Goal: Task Accomplishment & Management: Use online tool/utility

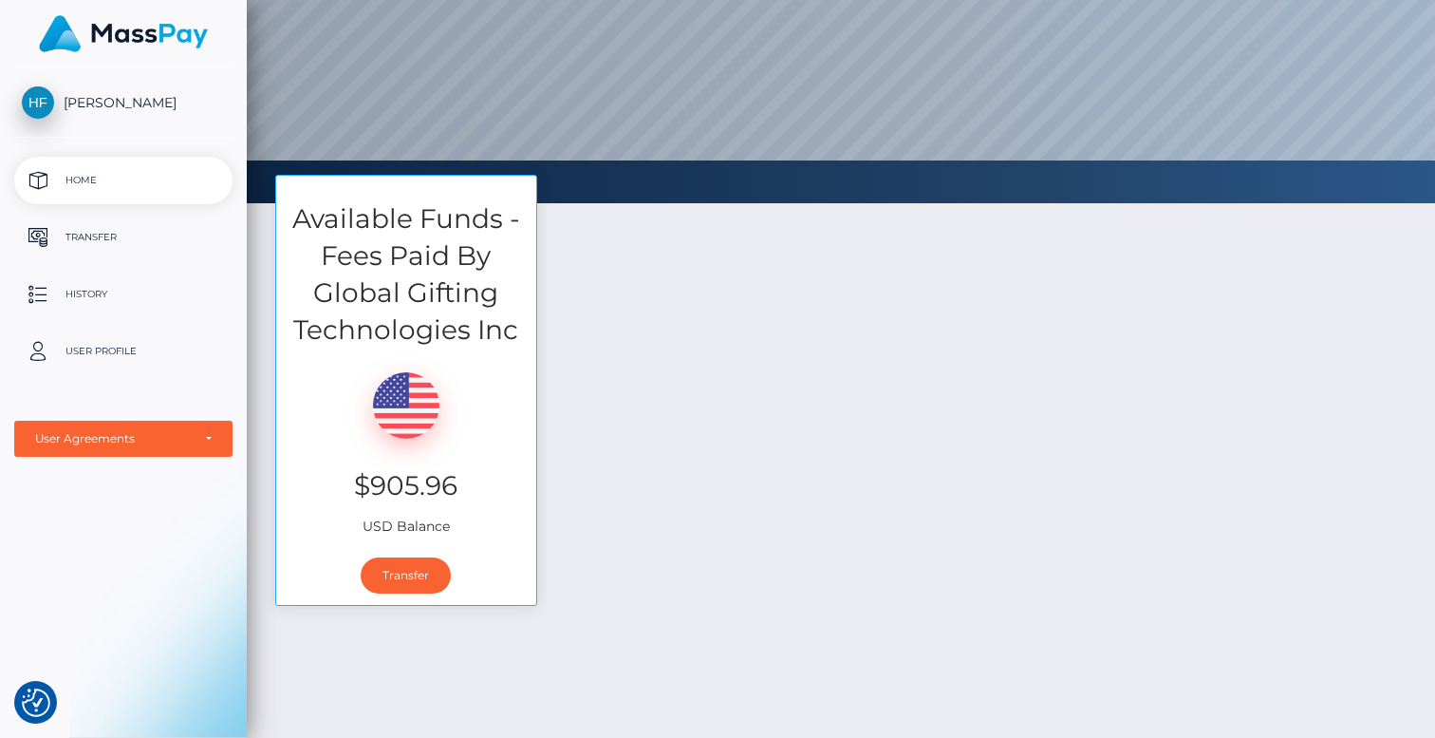
scroll to position [159, 0]
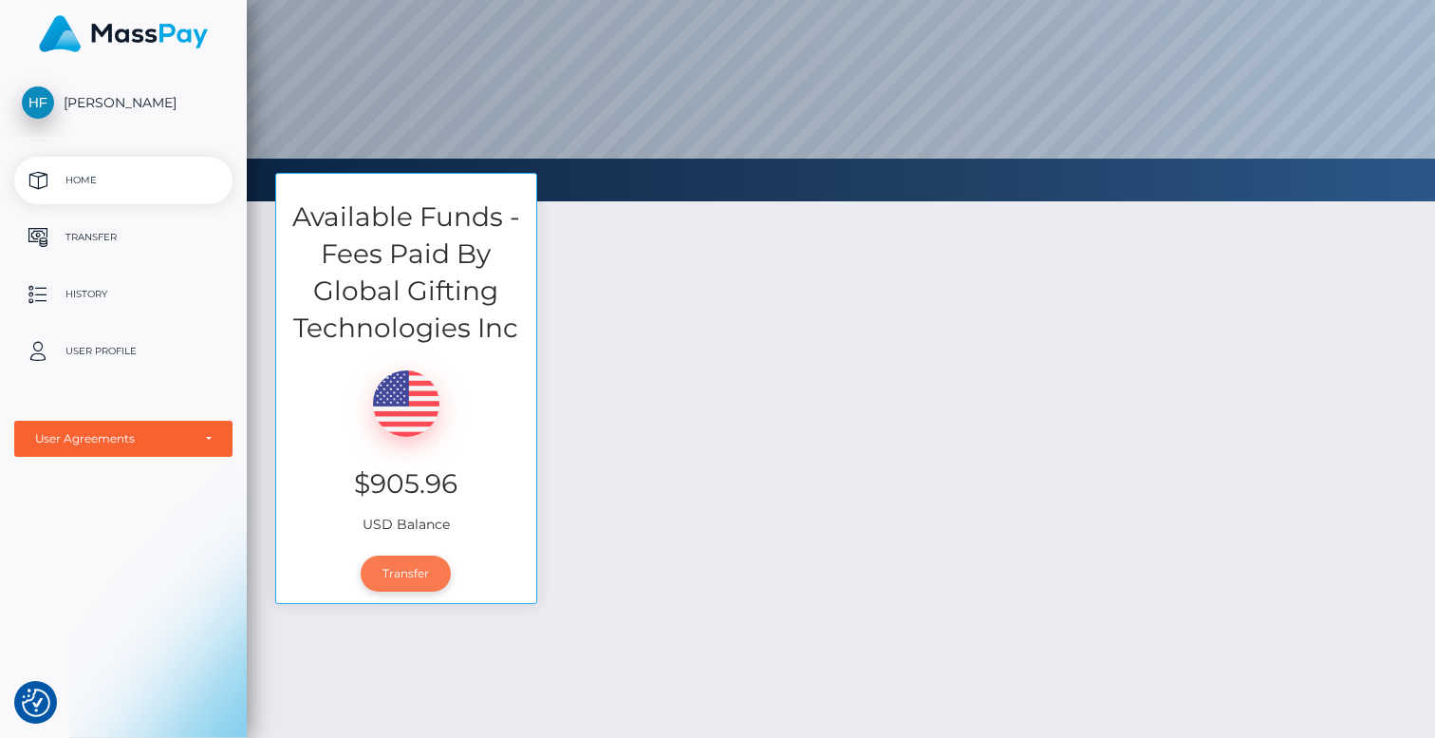
click at [382, 570] on link "Transfer" at bounding box center [406, 573] width 90 height 36
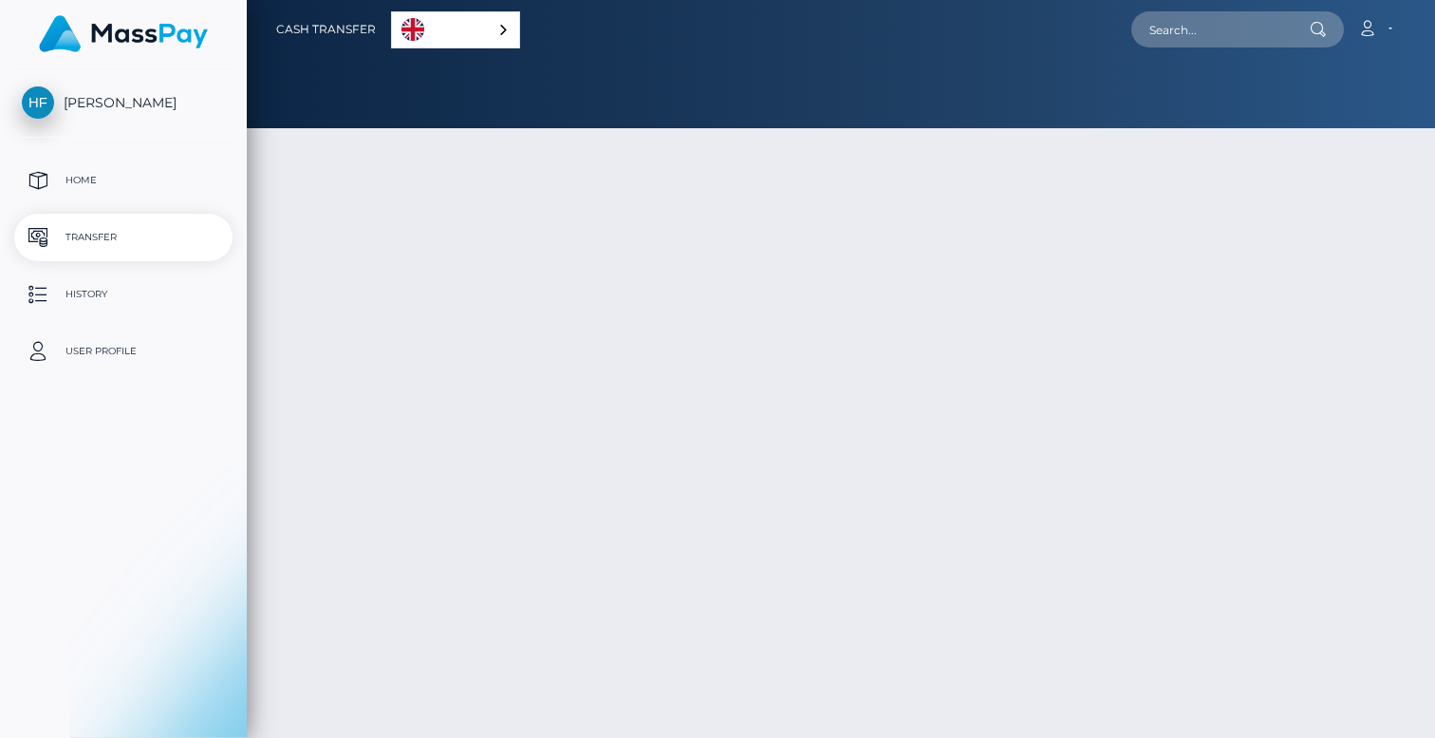
select select
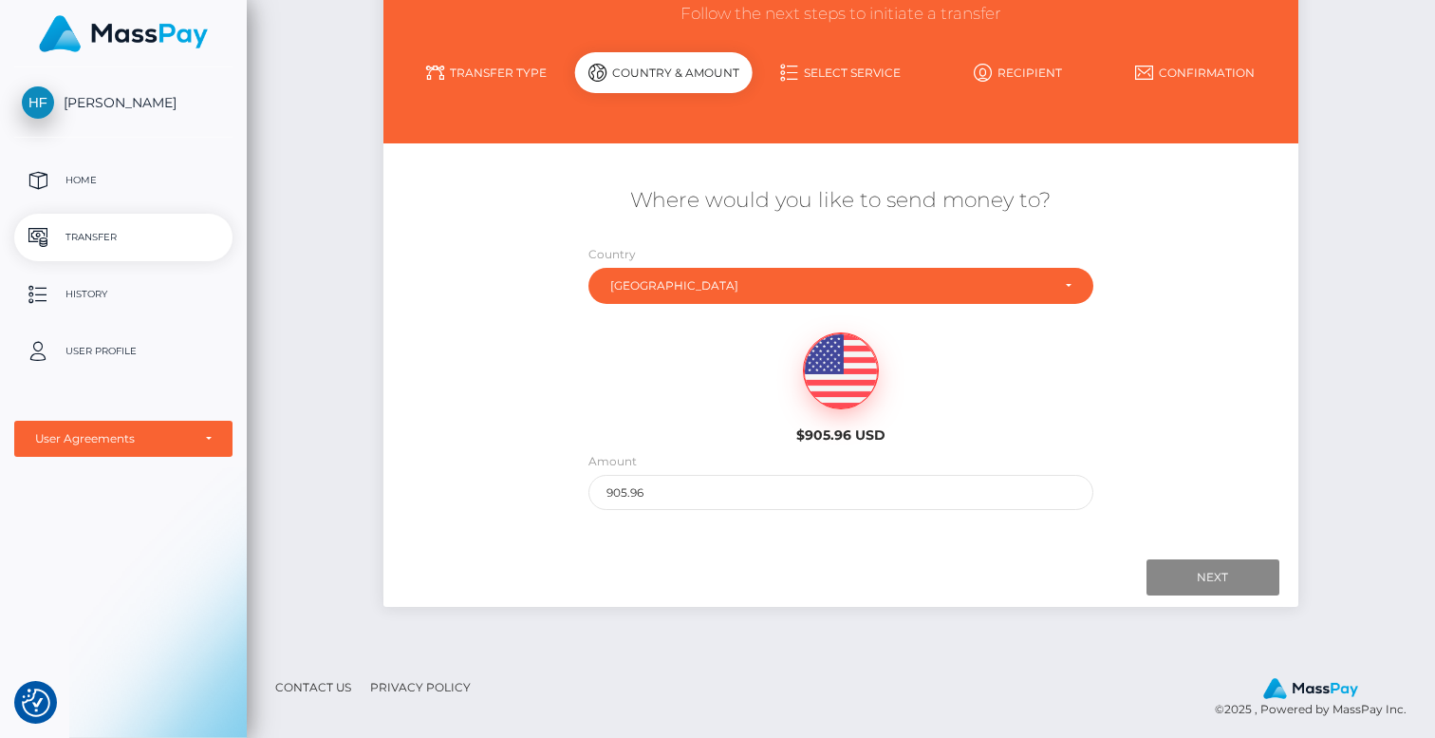
scroll to position [171, 0]
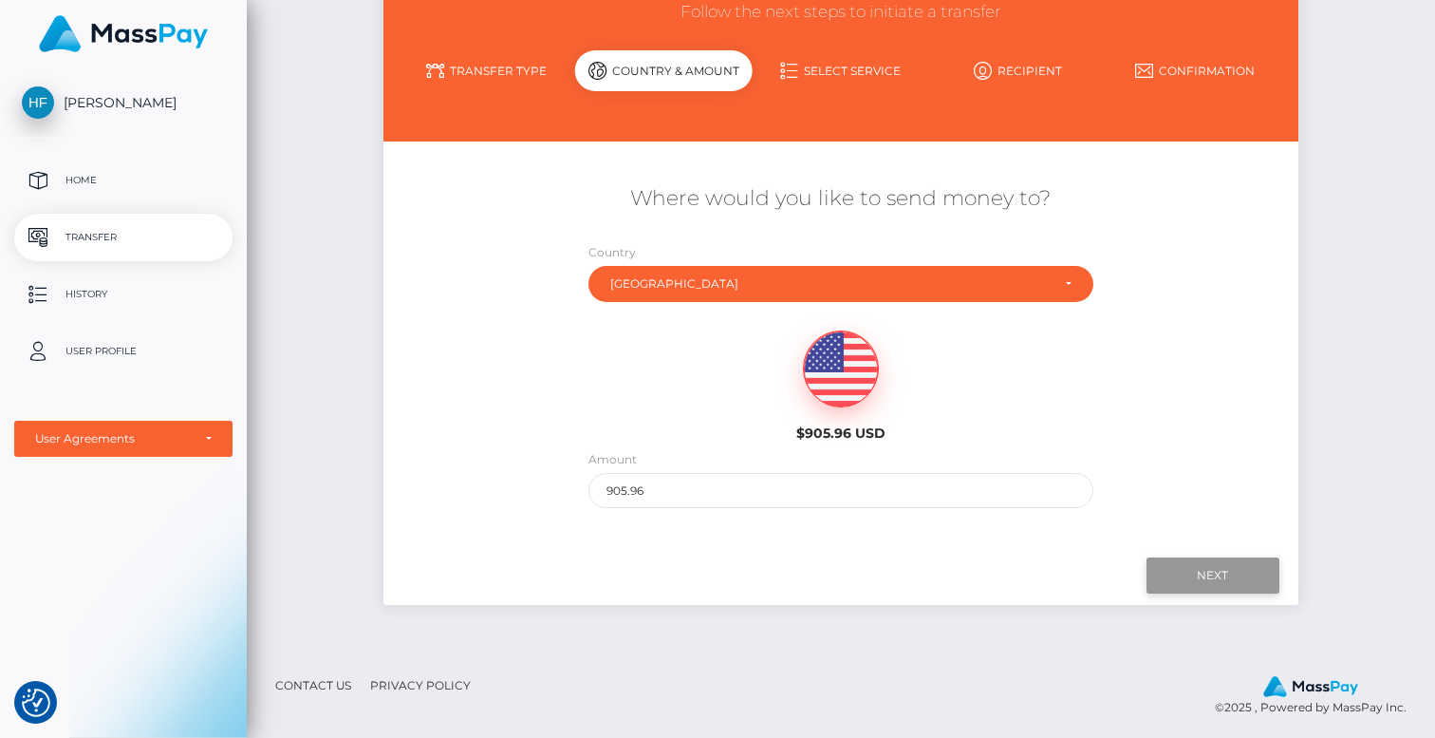
click at [1164, 571] on input "Next" at bounding box center [1213, 575] width 133 height 36
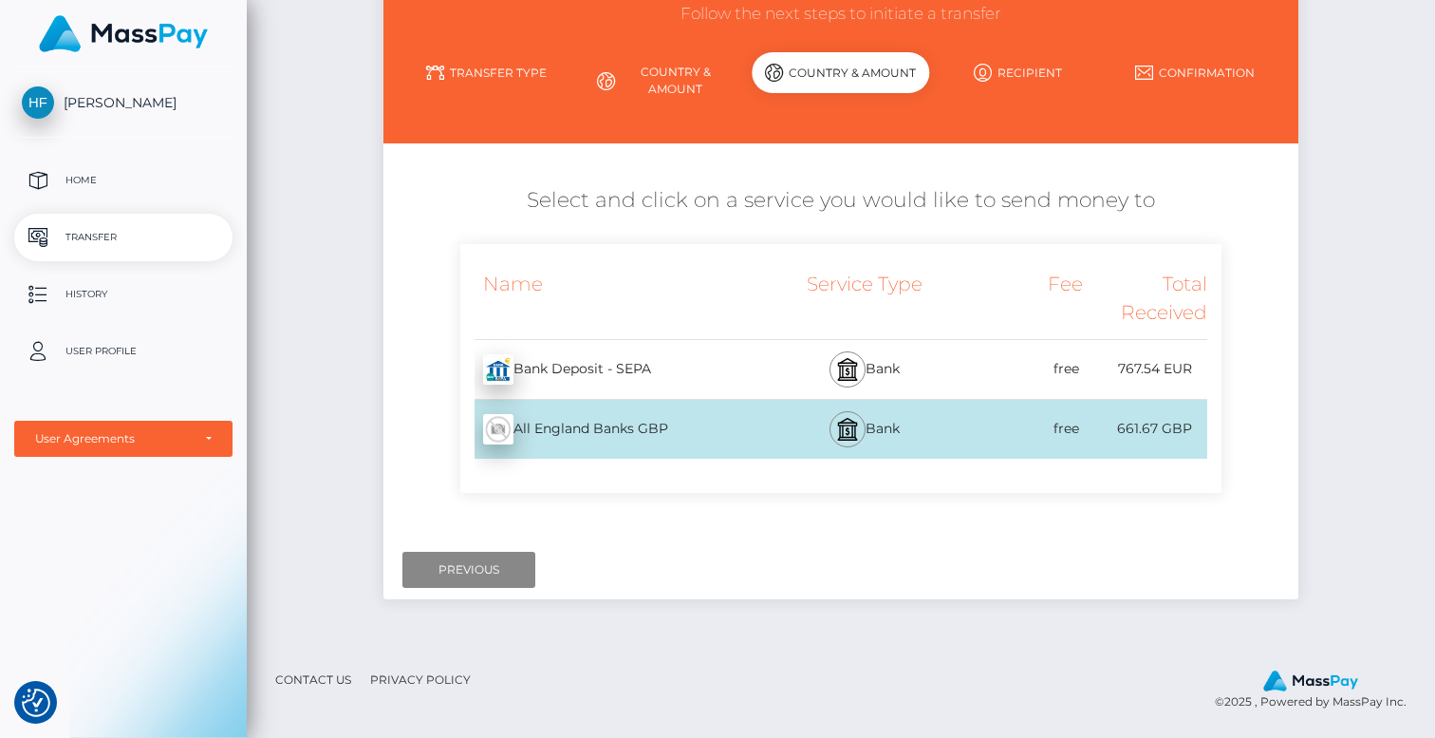
scroll to position [169, 0]
click at [974, 429] on div "free" at bounding box center [1021, 428] width 124 height 43
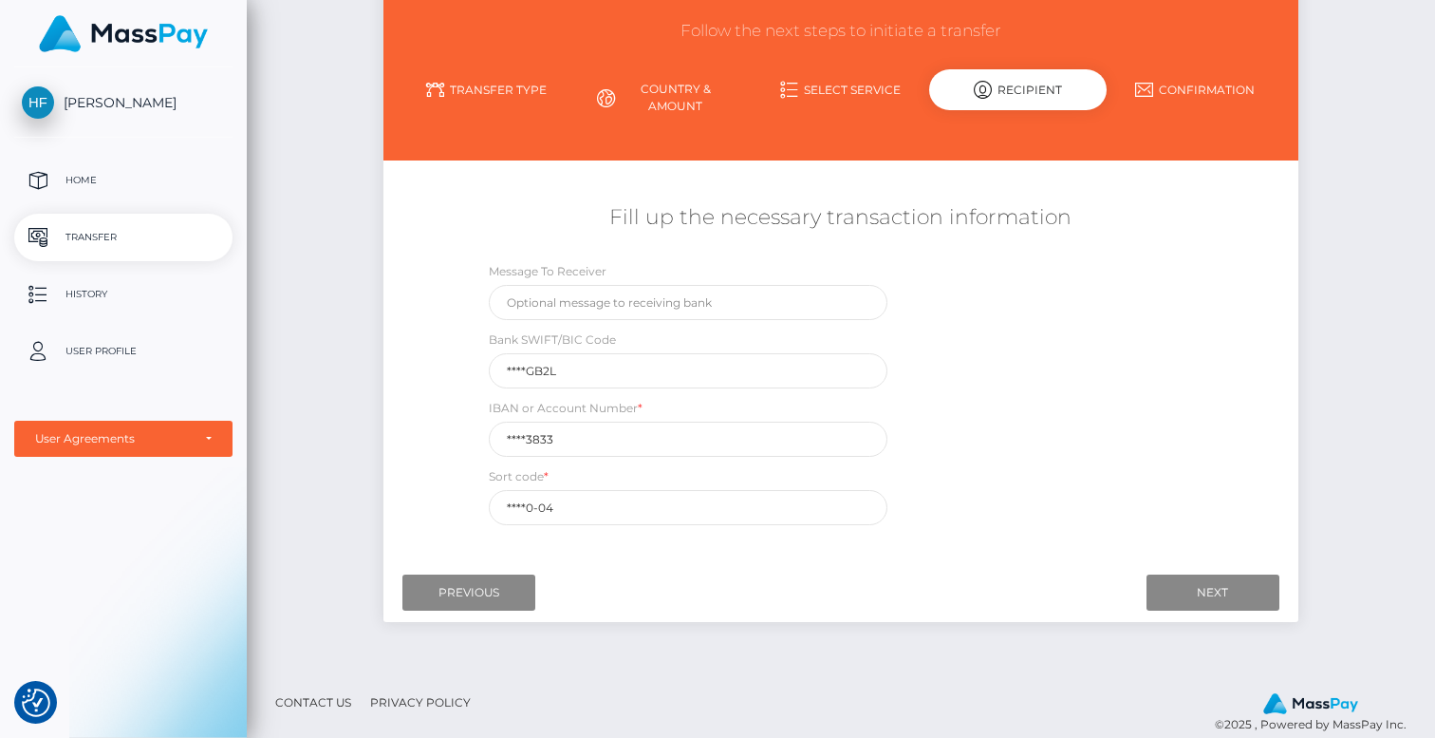
scroll to position [175, 0]
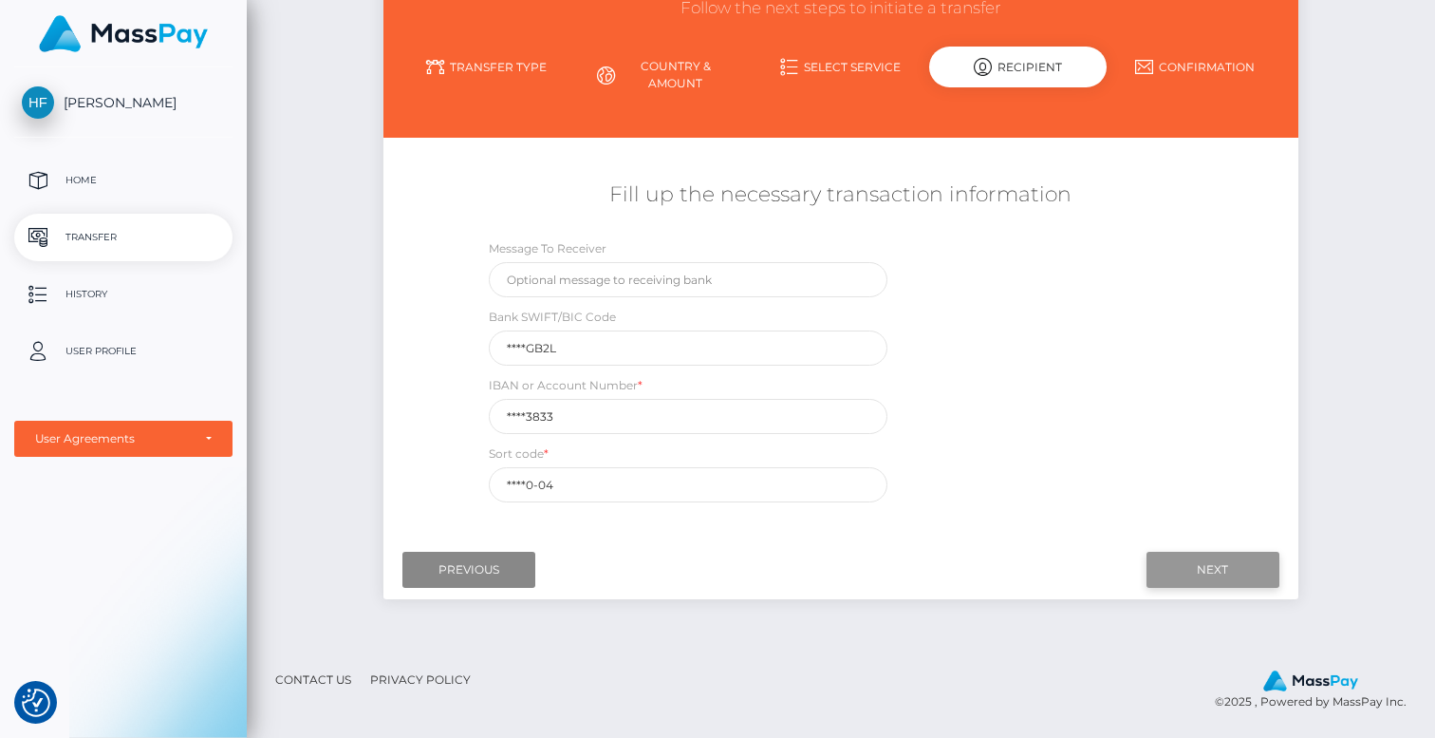
click at [1160, 568] on input "Next" at bounding box center [1213, 570] width 133 height 36
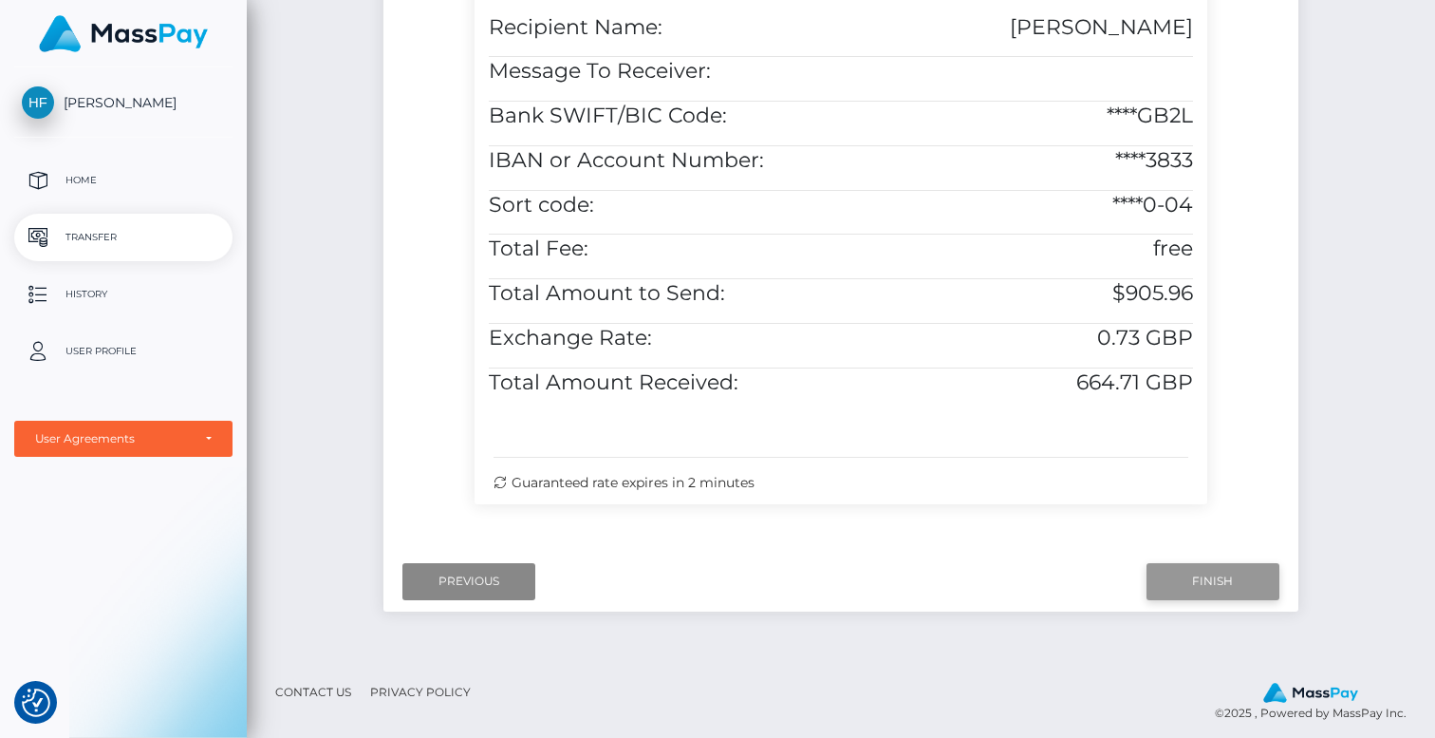
scroll to position [653, 0]
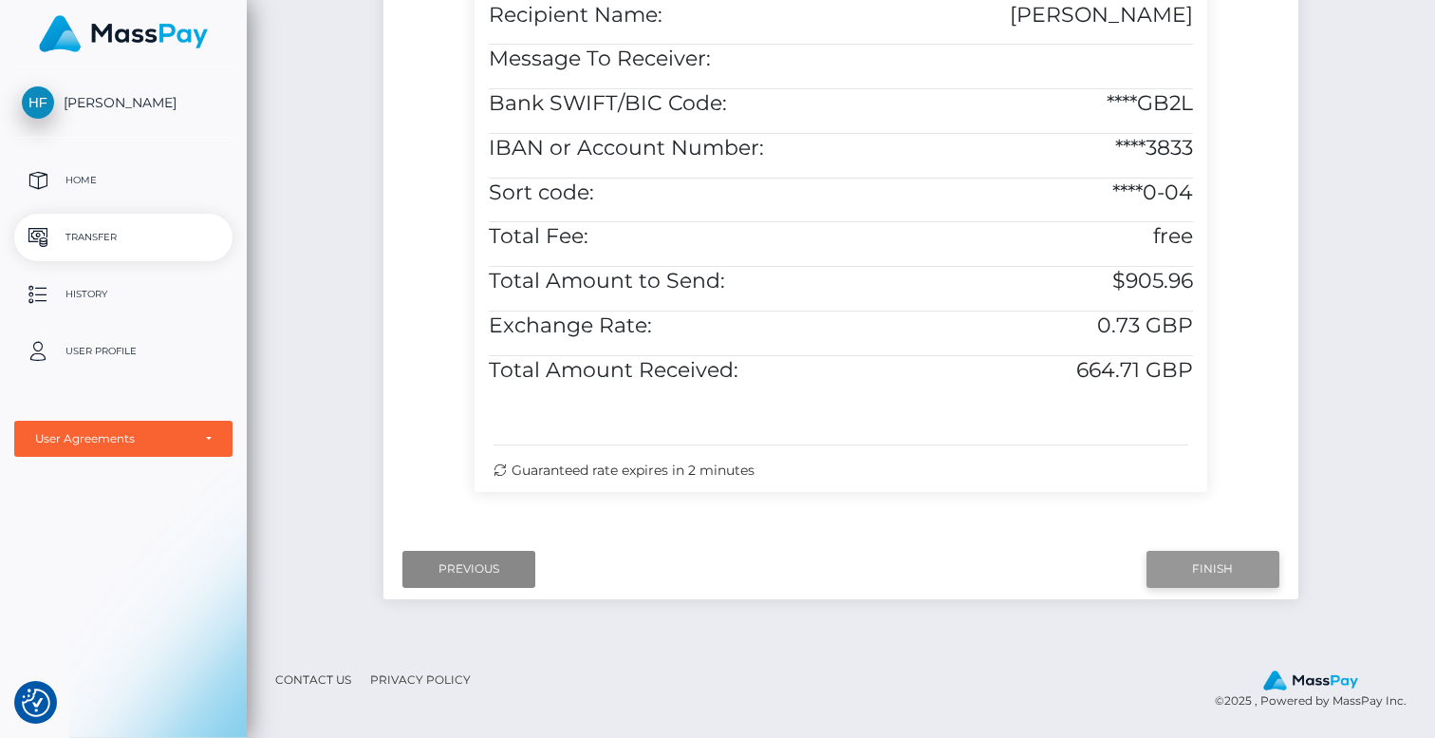
click at [1208, 569] on input "Finish" at bounding box center [1213, 569] width 133 height 36
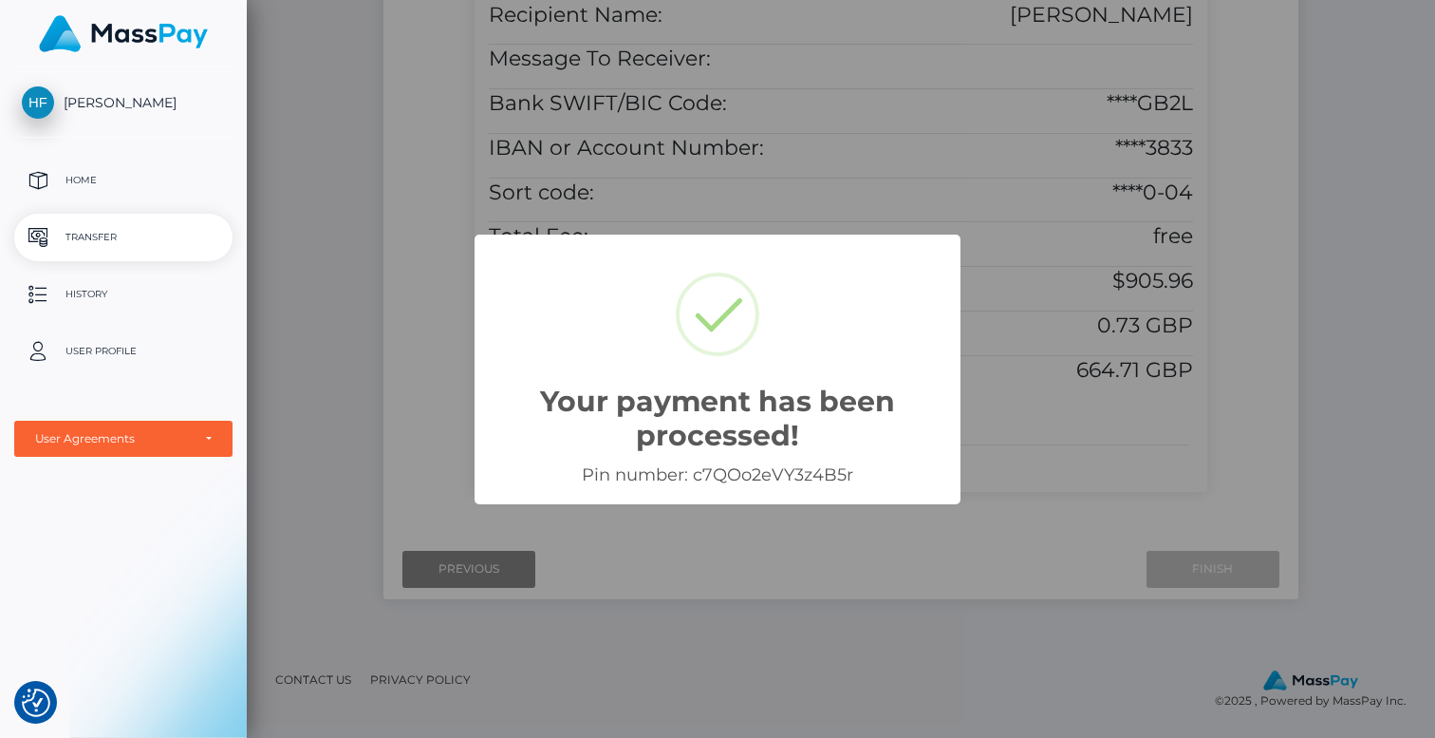
click at [1216, 515] on div "Your payment has been processed! × Pin number: c7QOo2eVY3z4B5r OK Cancel" at bounding box center [717, 369] width 1435 height 738
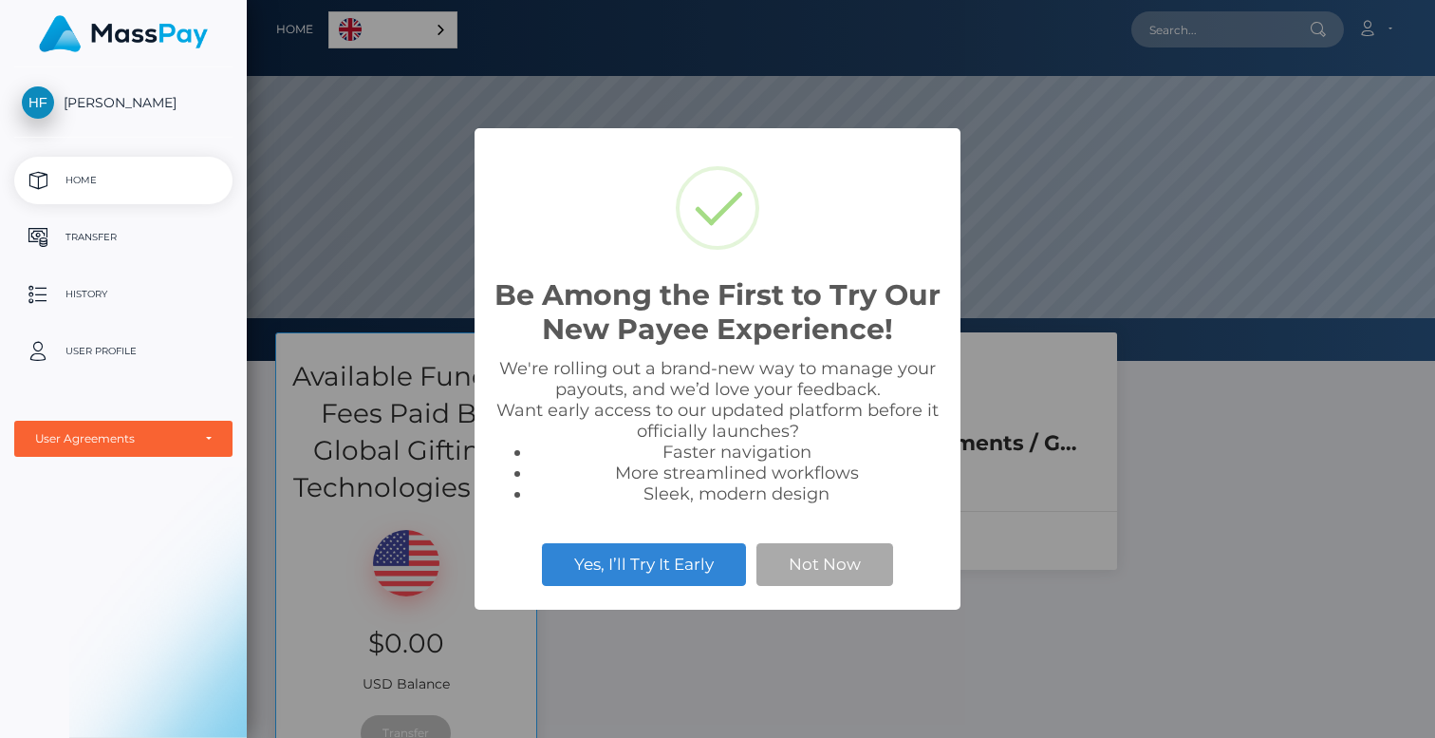
scroll to position [361, 1188]
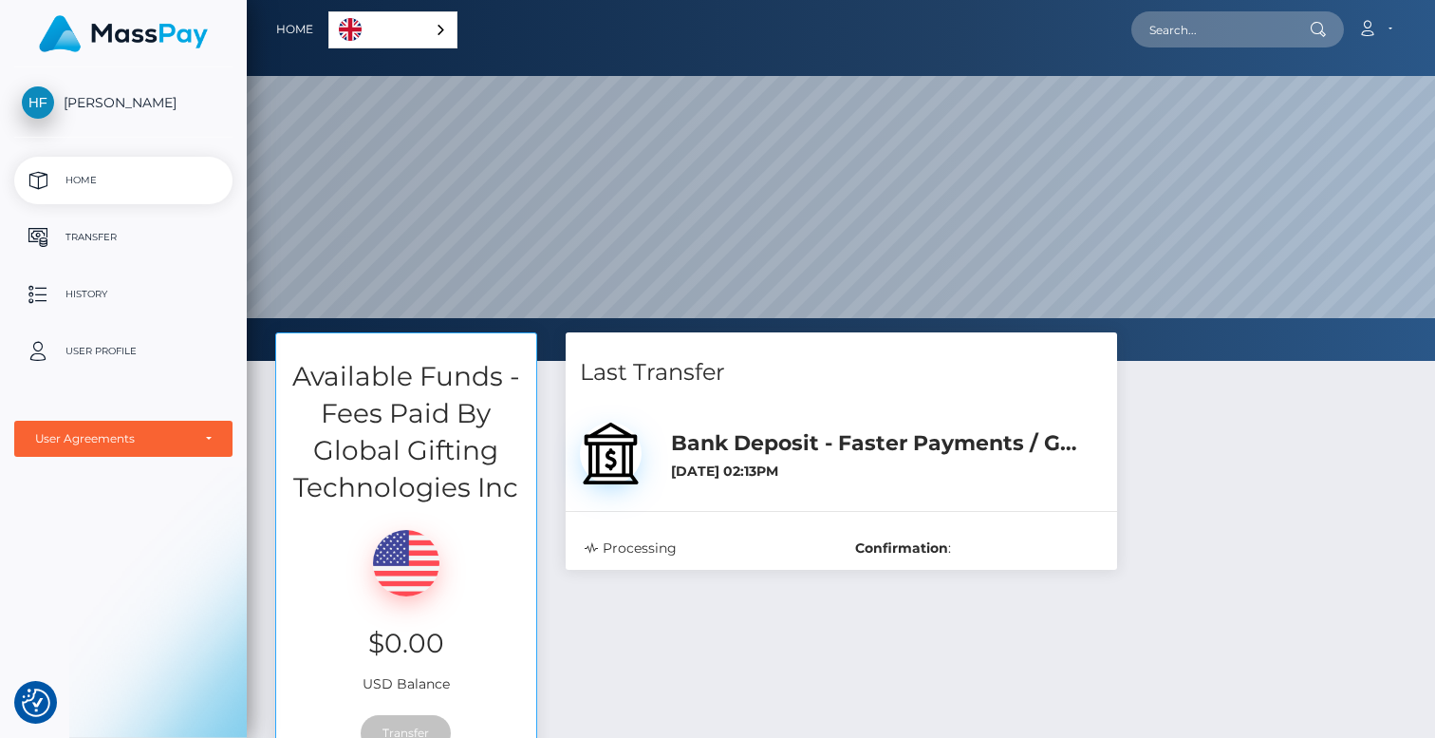
click at [988, 17] on div "Account Edit Profile Logout" at bounding box center [932, 29] width 948 height 40
